Goal: Task Accomplishment & Management: Use online tool/utility

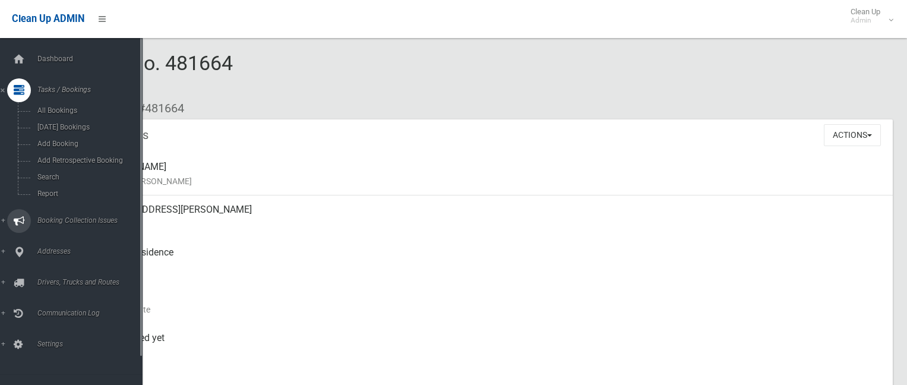
scroll to position [178, 0]
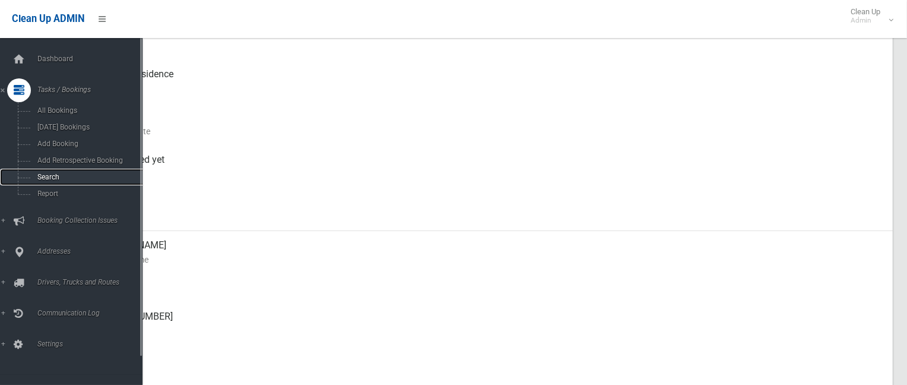
click at [42, 178] on span "Search" at bounding box center [88, 177] width 108 height 8
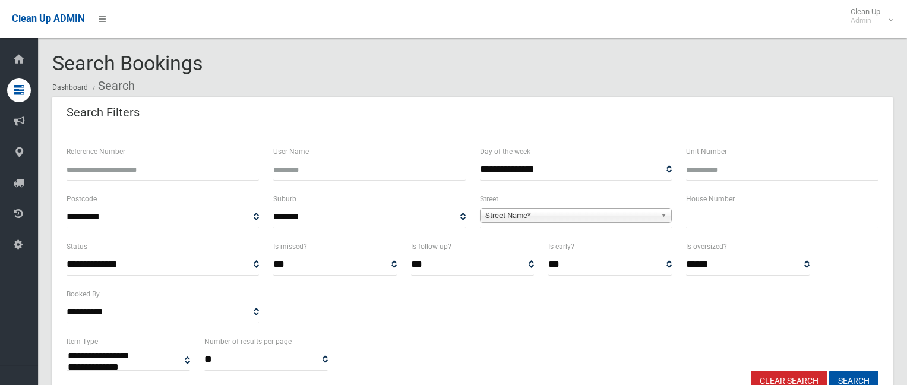
select select
click at [745, 212] on input "text" at bounding box center [782, 217] width 192 height 22
type input "**"
click at [588, 213] on span "Street Name*" at bounding box center [570, 216] width 171 height 14
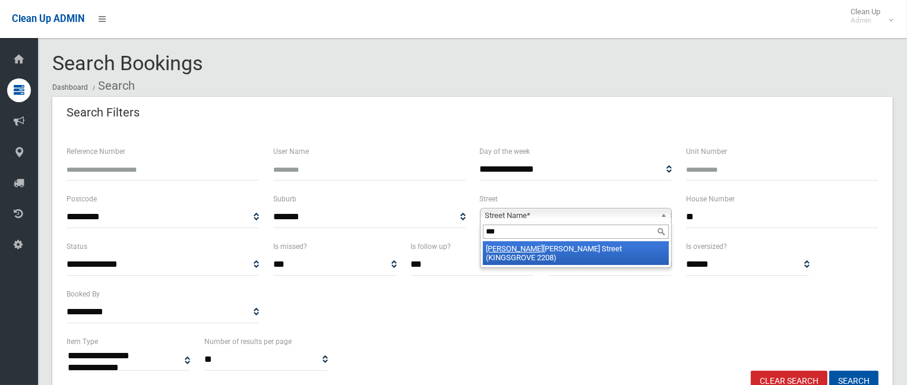
type input "***"
click at [609, 248] on li "Bob adah Street (KINGSGROVE 2208)" at bounding box center [576, 253] width 187 height 24
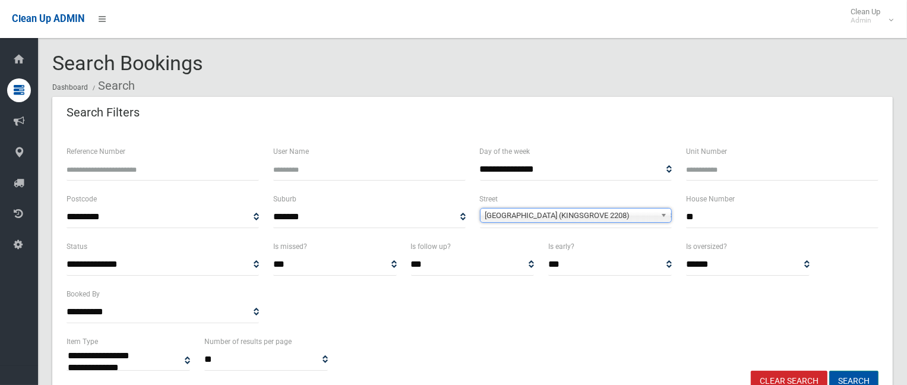
click at [851, 381] on button "Search" at bounding box center [853, 382] width 49 height 22
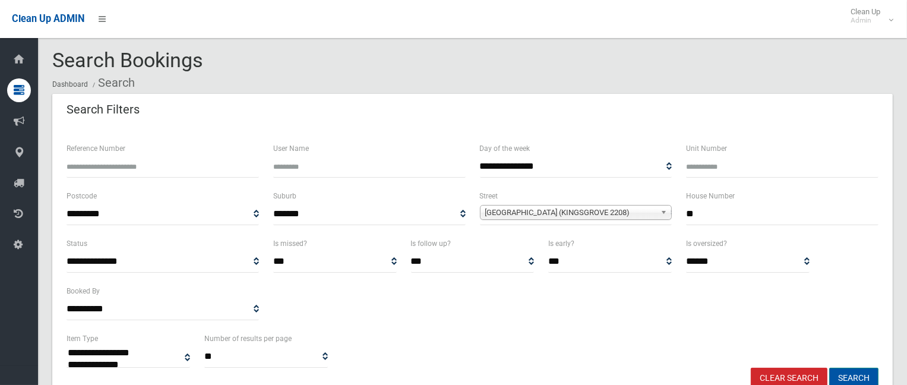
scroll to position [178, 0]
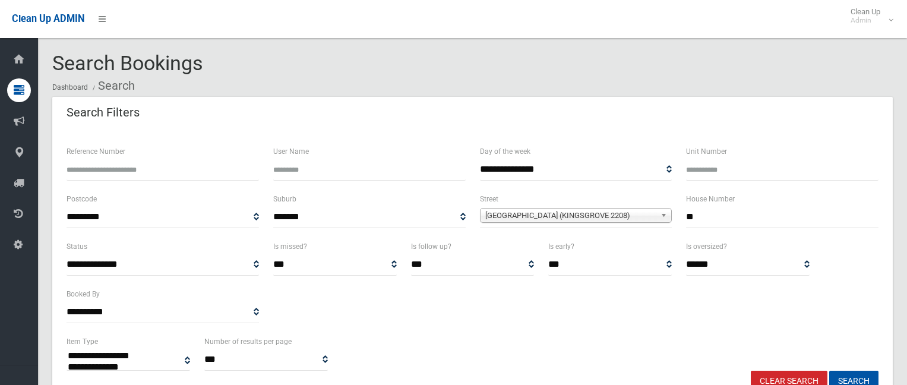
select select
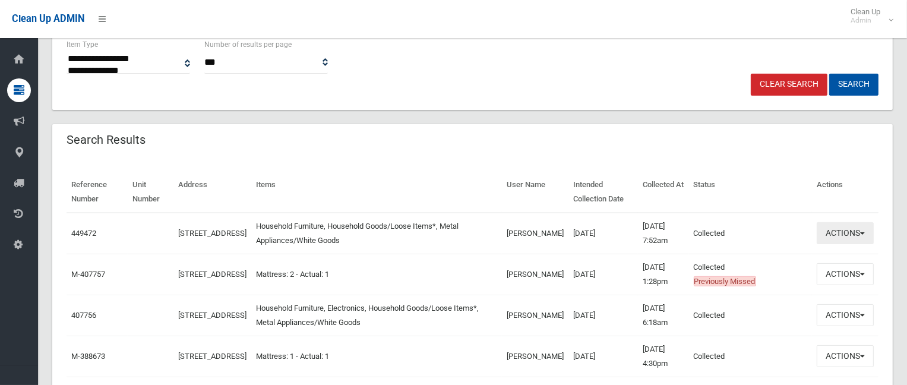
click at [850, 222] on button "Actions" at bounding box center [845, 233] width 57 height 22
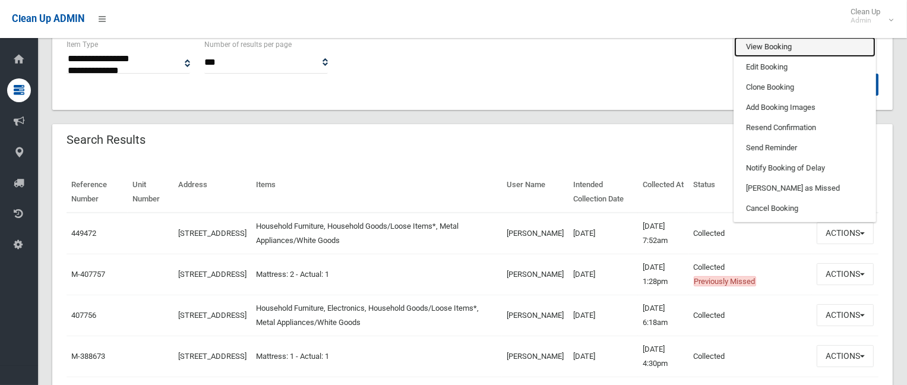
click at [779, 49] on link "View Booking" at bounding box center [804, 47] width 141 height 20
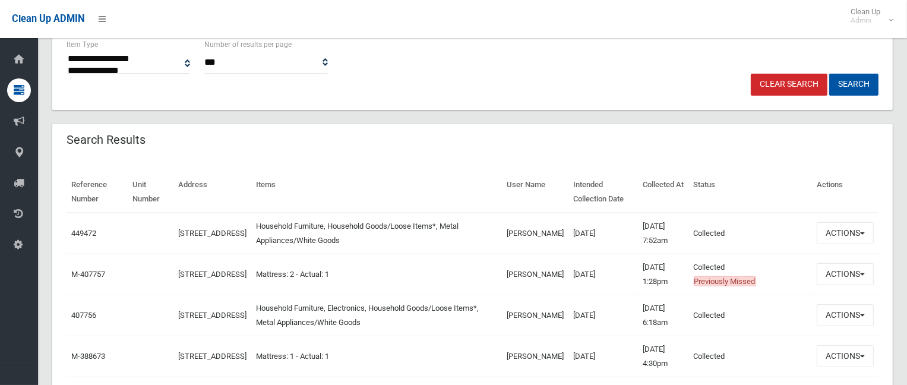
click at [698, 48] on div "**********" at bounding box center [472, 55] width 826 height 36
click at [852, 236] on button "Actions" at bounding box center [845, 233] width 57 height 22
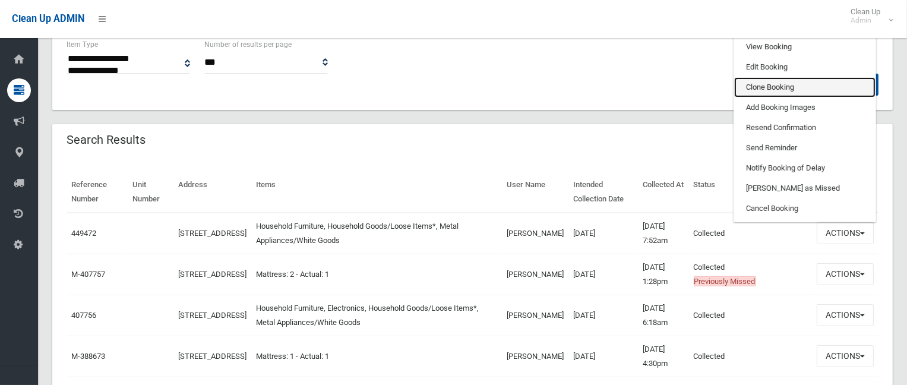
click at [749, 83] on link "Clone Booking" at bounding box center [804, 87] width 141 height 20
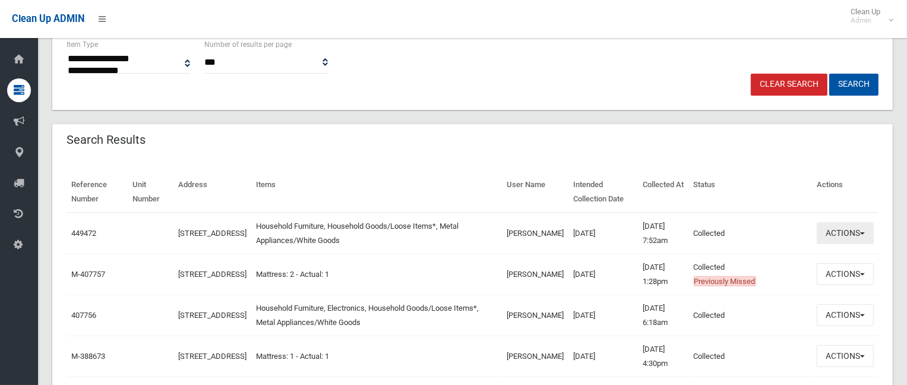
click at [826, 231] on button "Actions" at bounding box center [845, 233] width 57 height 22
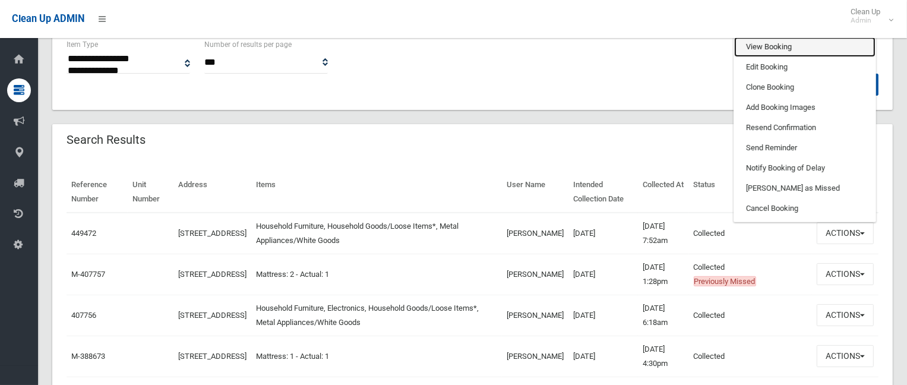
click at [763, 45] on link "View Booking" at bounding box center [804, 47] width 141 height 20
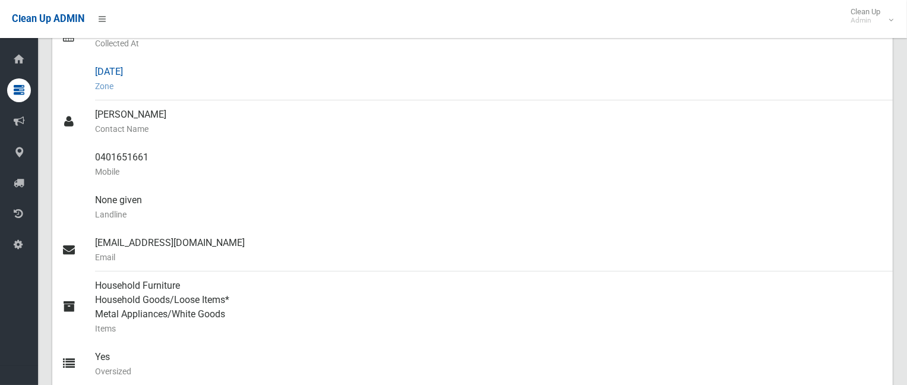
scroll to position [178, 0]
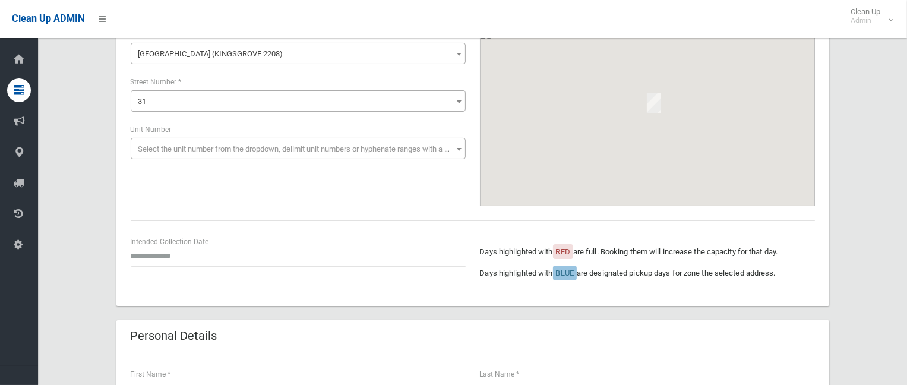
scroll to position [119, 0]
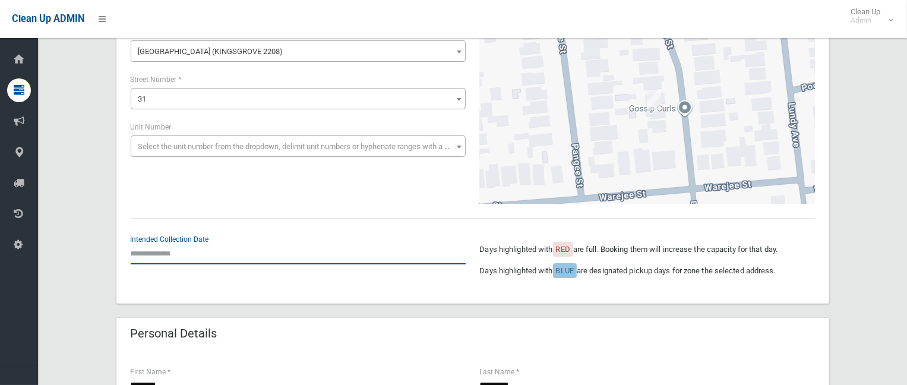
click at [195, 261] on input "text" at bounding box center [298, 253] width 335 height 22
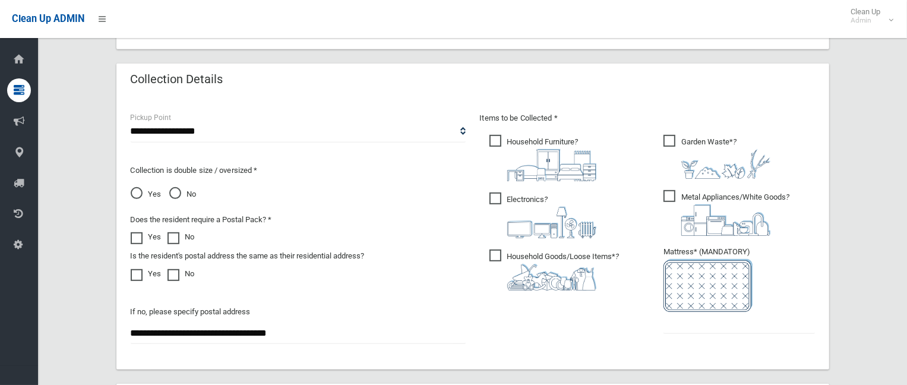
scroll to position [594, 0]
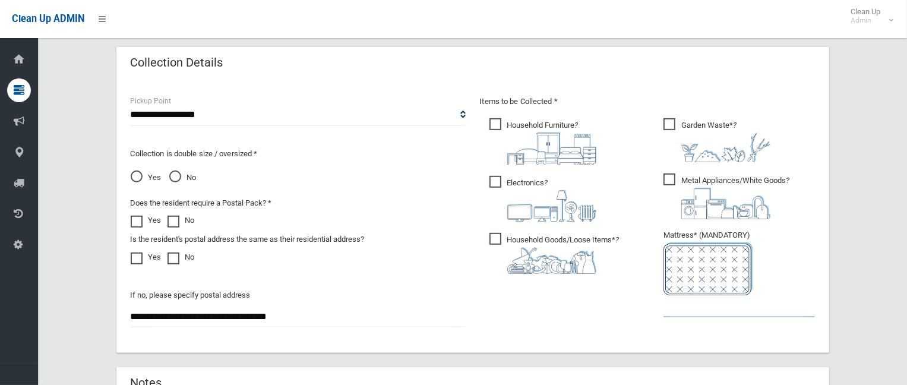
click at [695, 307] on input "text" at bounding box center [740, 306] width 152 height 22
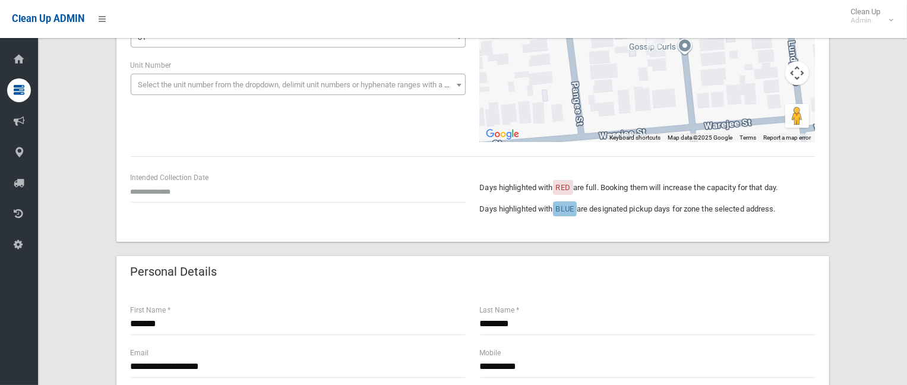
scroll to position [178, 0]
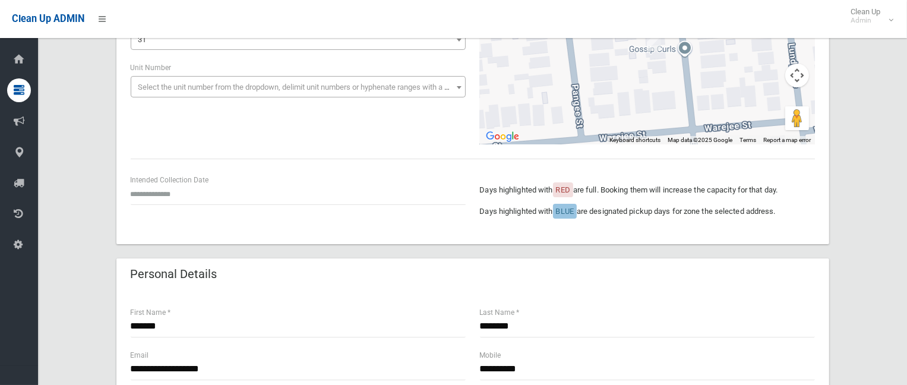
type input "*"
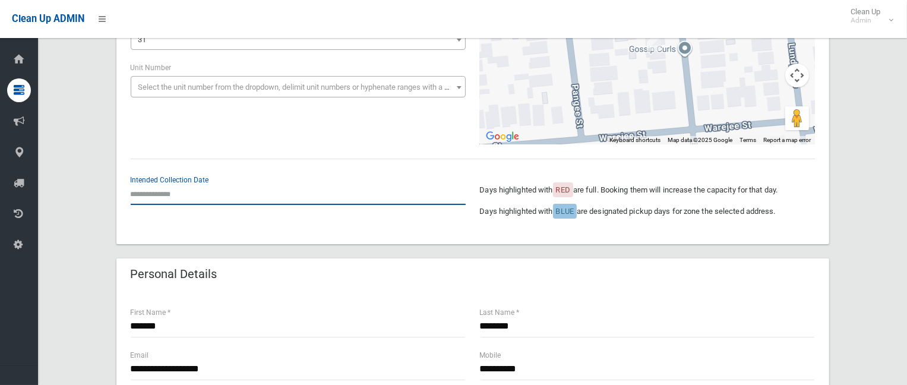
click at [162, 188] on input "text" at bounding box center [298, 194] width 335 height 22
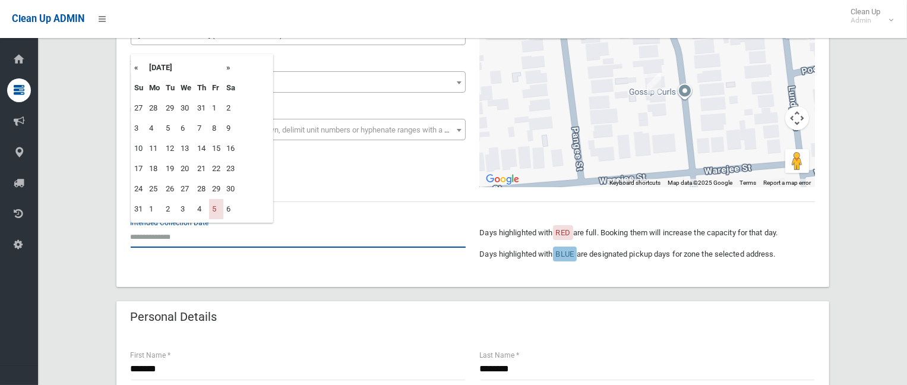
scroll to position [59, 0]
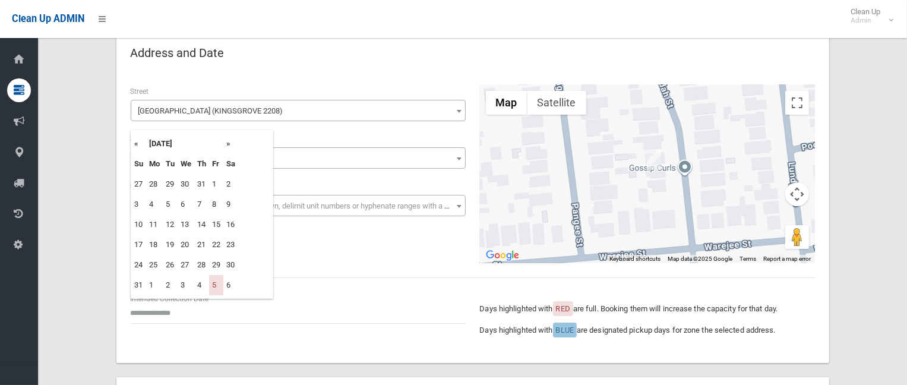
click at [229, 142] on th "»" at bounding box center [230, 144] width 15 height 20
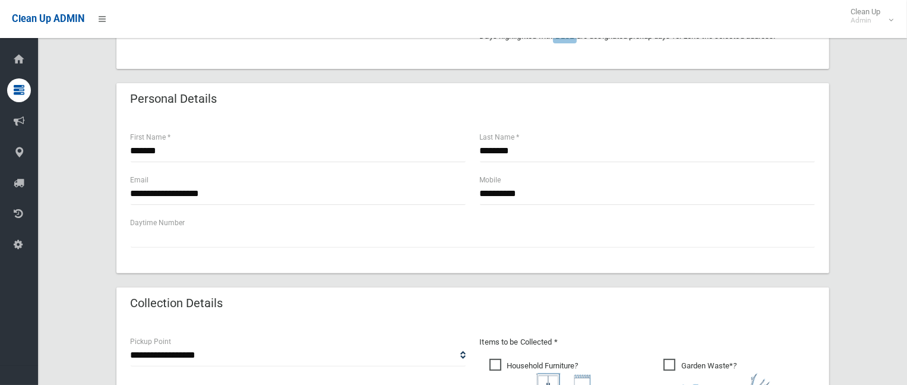
scroll to position [356, 0]
